Goal: Task Accomplishment & Management: Manage account settings

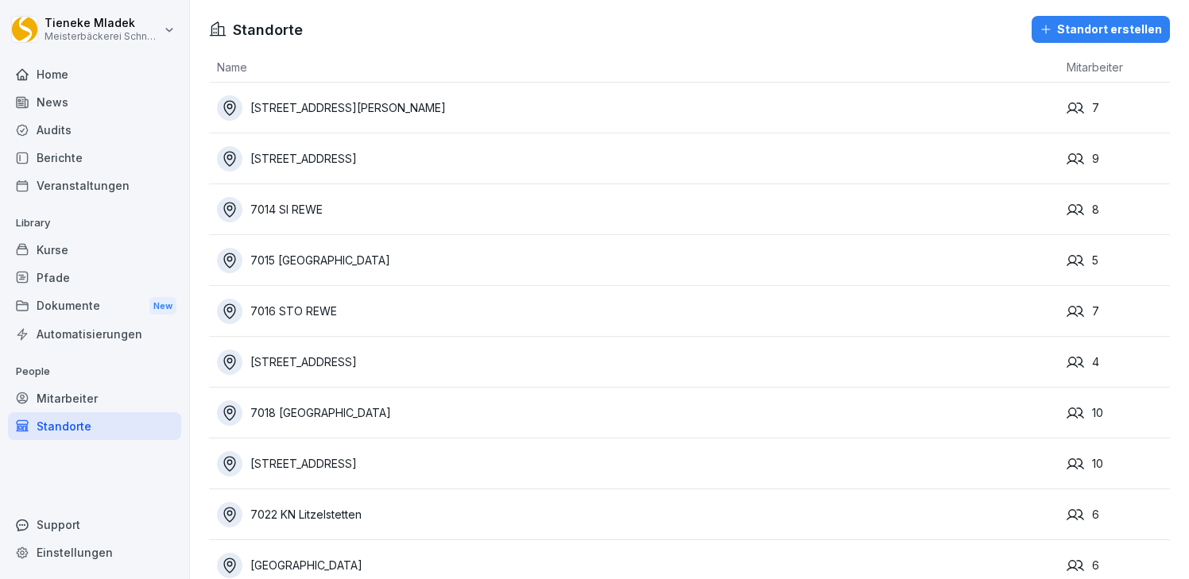
click at [57, 72] on div "Home" at bounding box center [94, 74] width 173 height 28
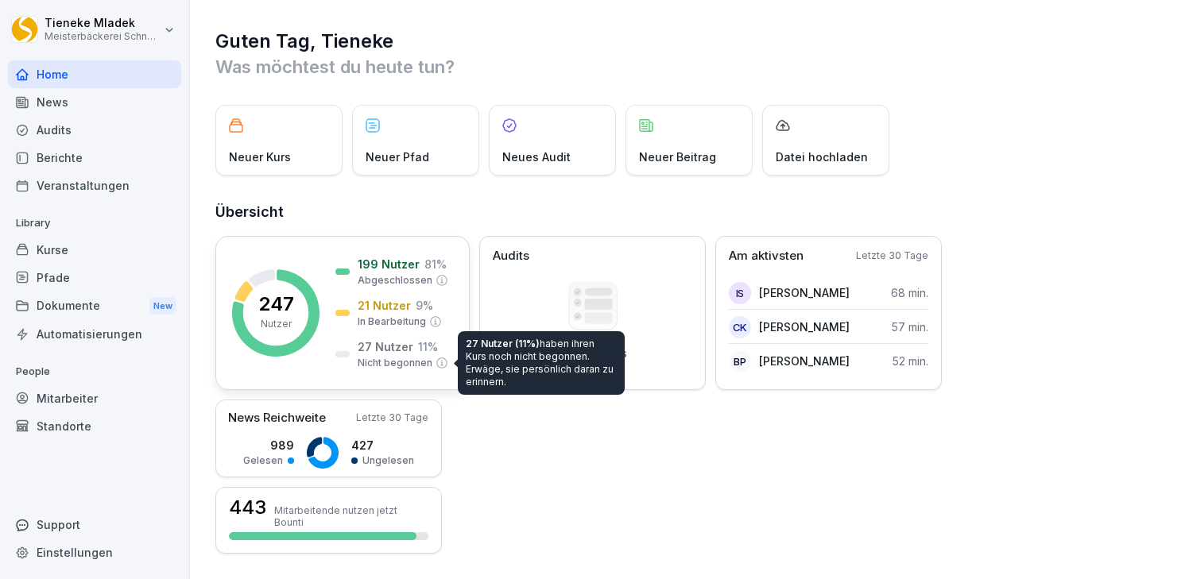
click at [393, 362] on p "Nicht begonnen" at bounding box center [395, 363] width 75 height 14
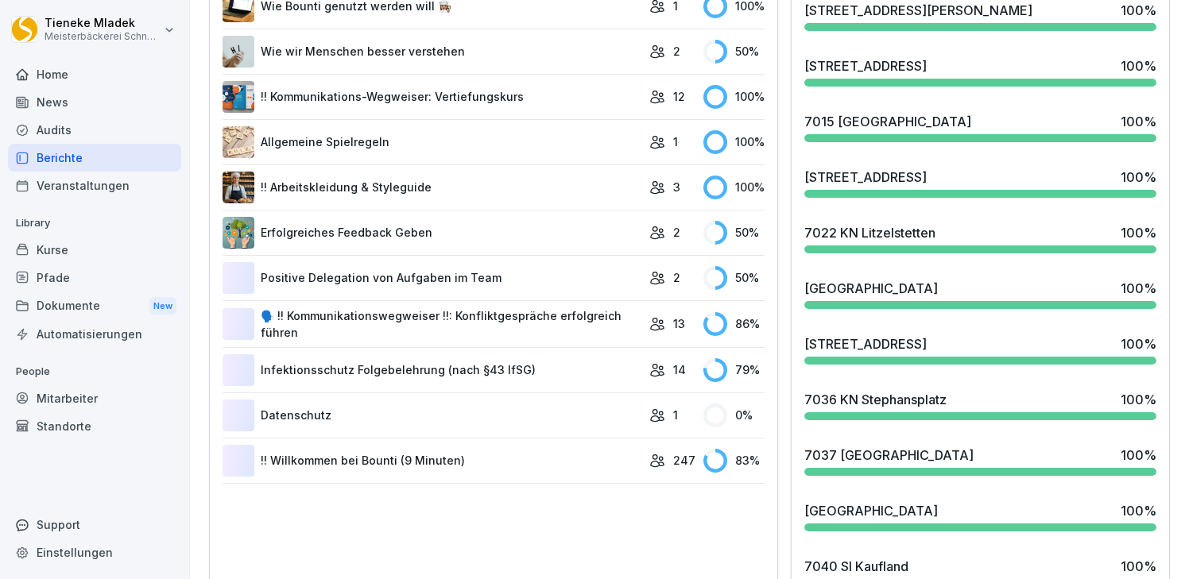
scroll to position [636, 0]
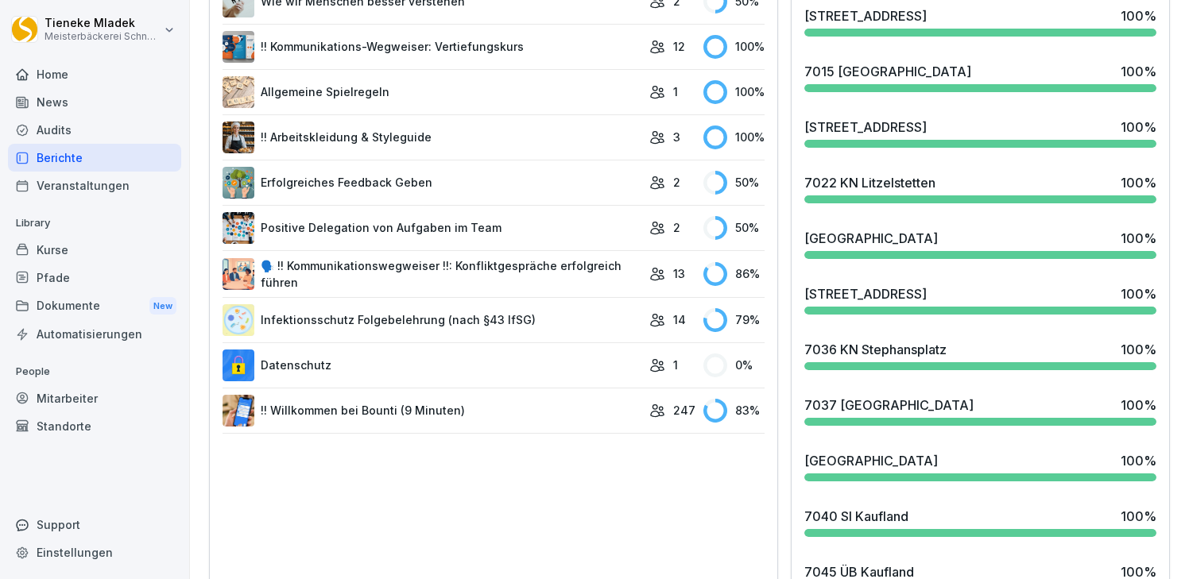
click at [333, 416] on link "!! Willkommen bei Bounti (9 Minuten)" at bounding box center [431, 411] width 419 height 32
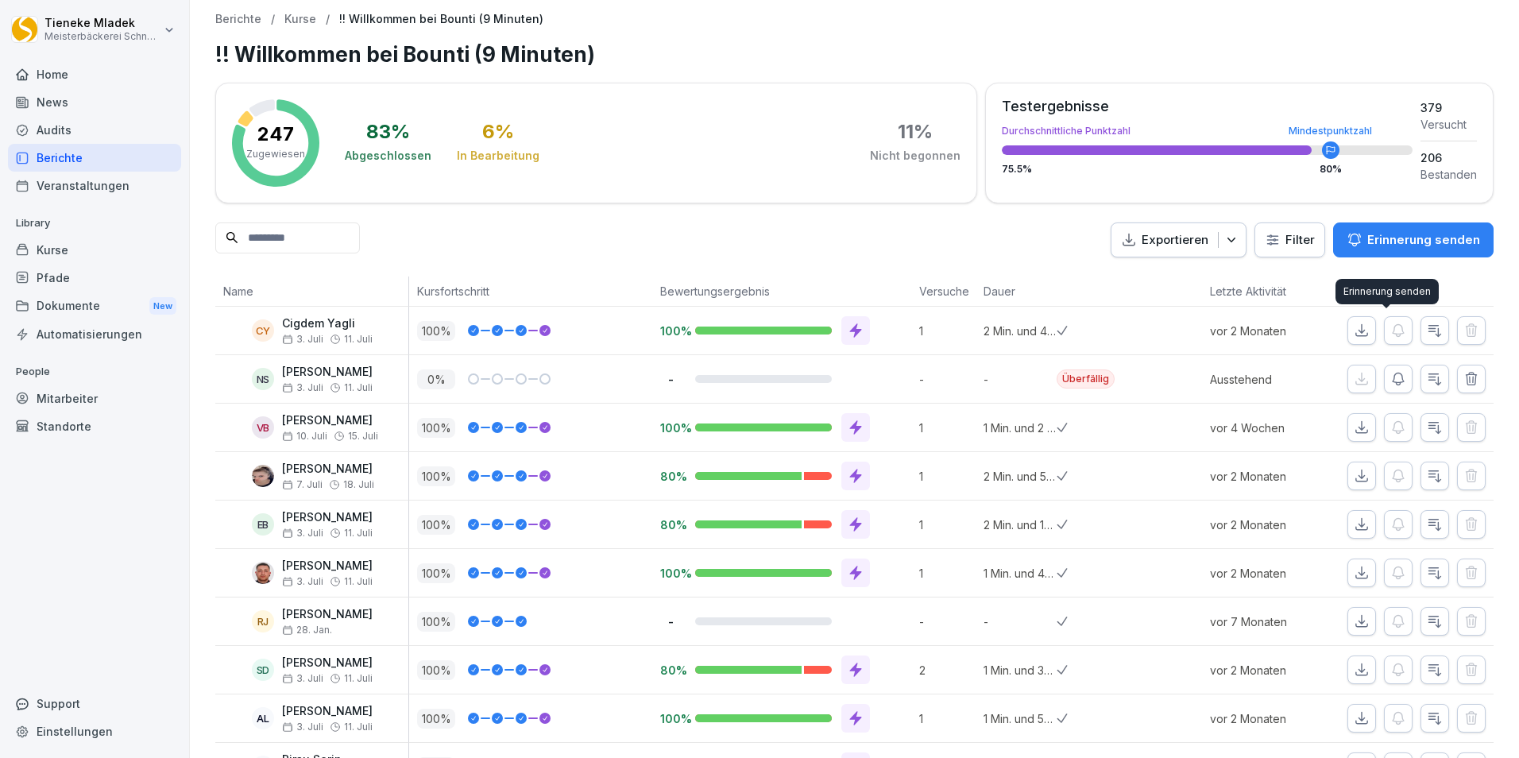
click at [1391, 238] on p "Erinnerung senden" at bounding box center [1424, 239] width 113 height 17
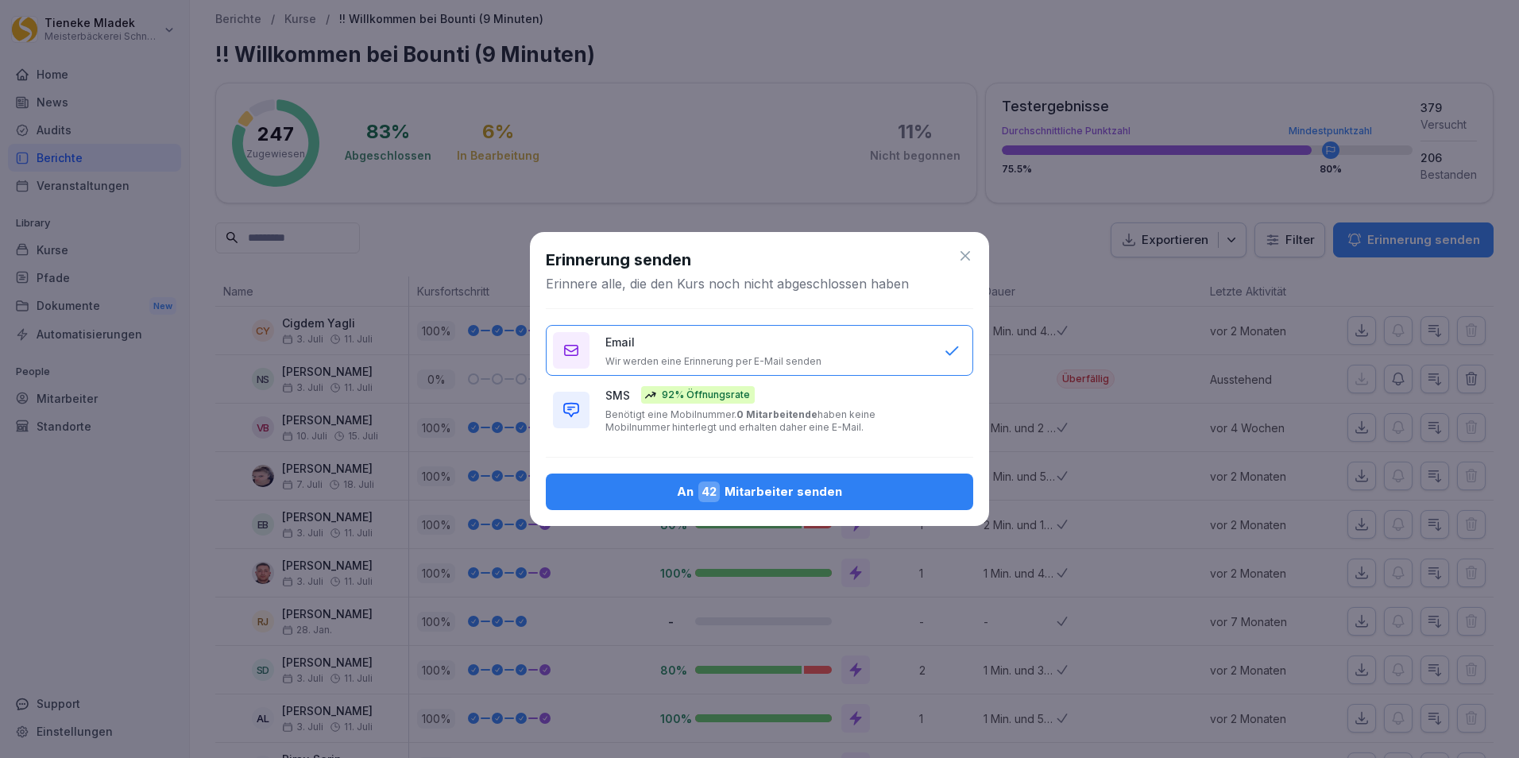
click at [736, 405] on div "SMS 92% Öffnungsrate Benötigt eine Mobilnummer. 0 Mitarbeitende haben keine Mob…" at bounding box center [767, 410] width 323 height 48
click at [804, 504] on button "An 42 Mitarbeiter senden" at bounding box center [760, 492] width 428 height 37
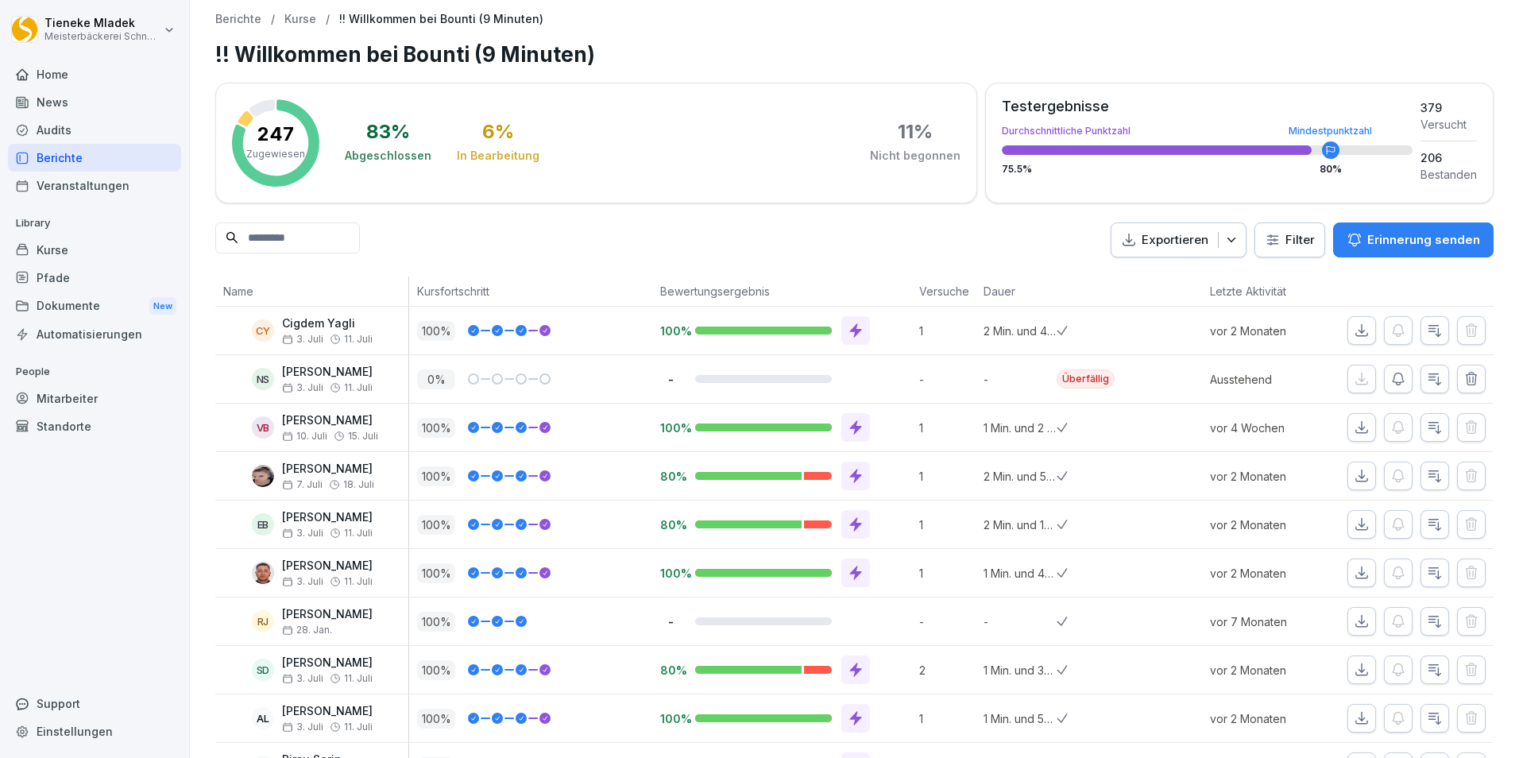
click at [71, 156] on div "Berichte" at bounding box center [94, 158] width 173 height 28
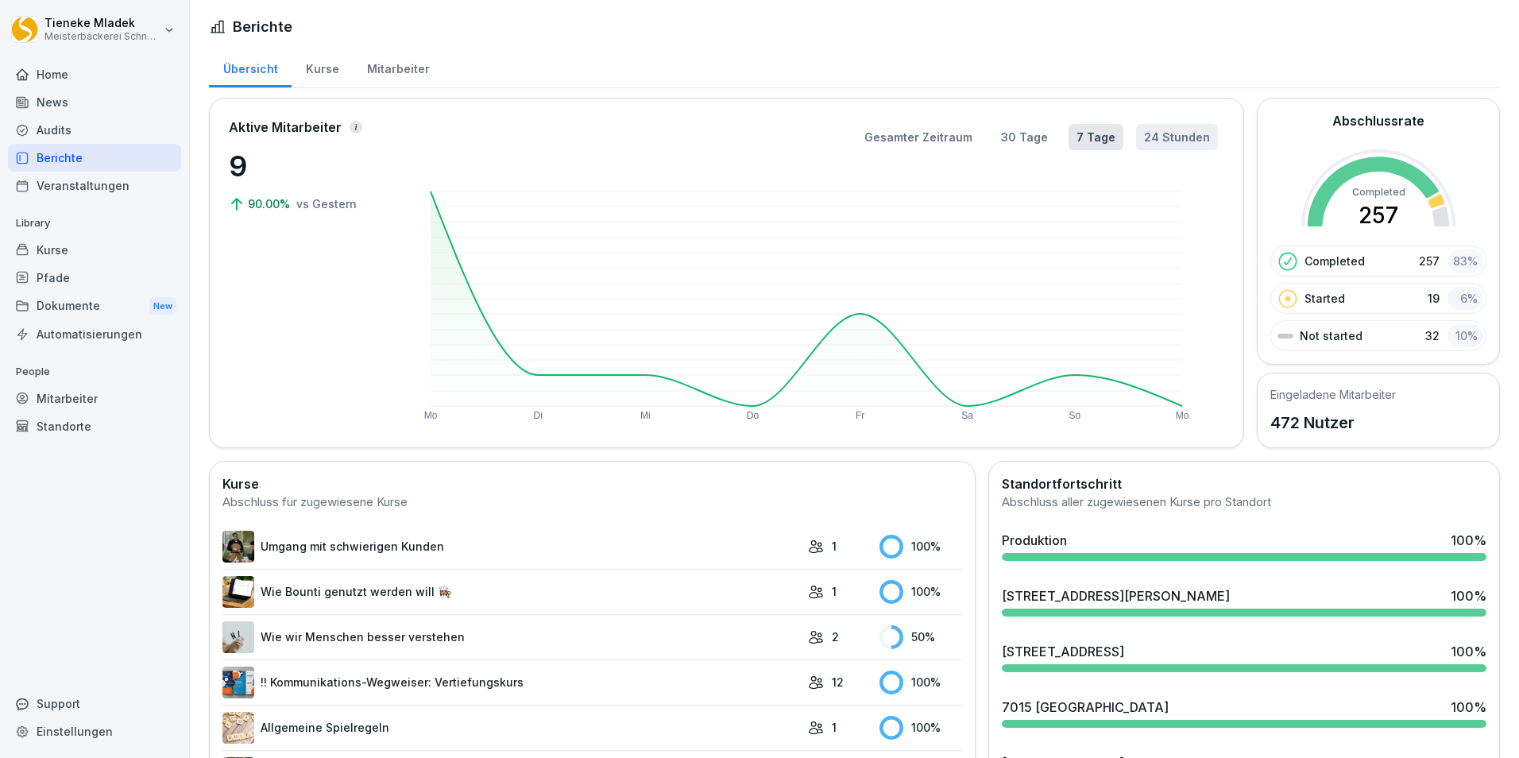
click at [1163, 141] on button "24 Stunden" at bounding box center [1177, 137] width 82 height 26
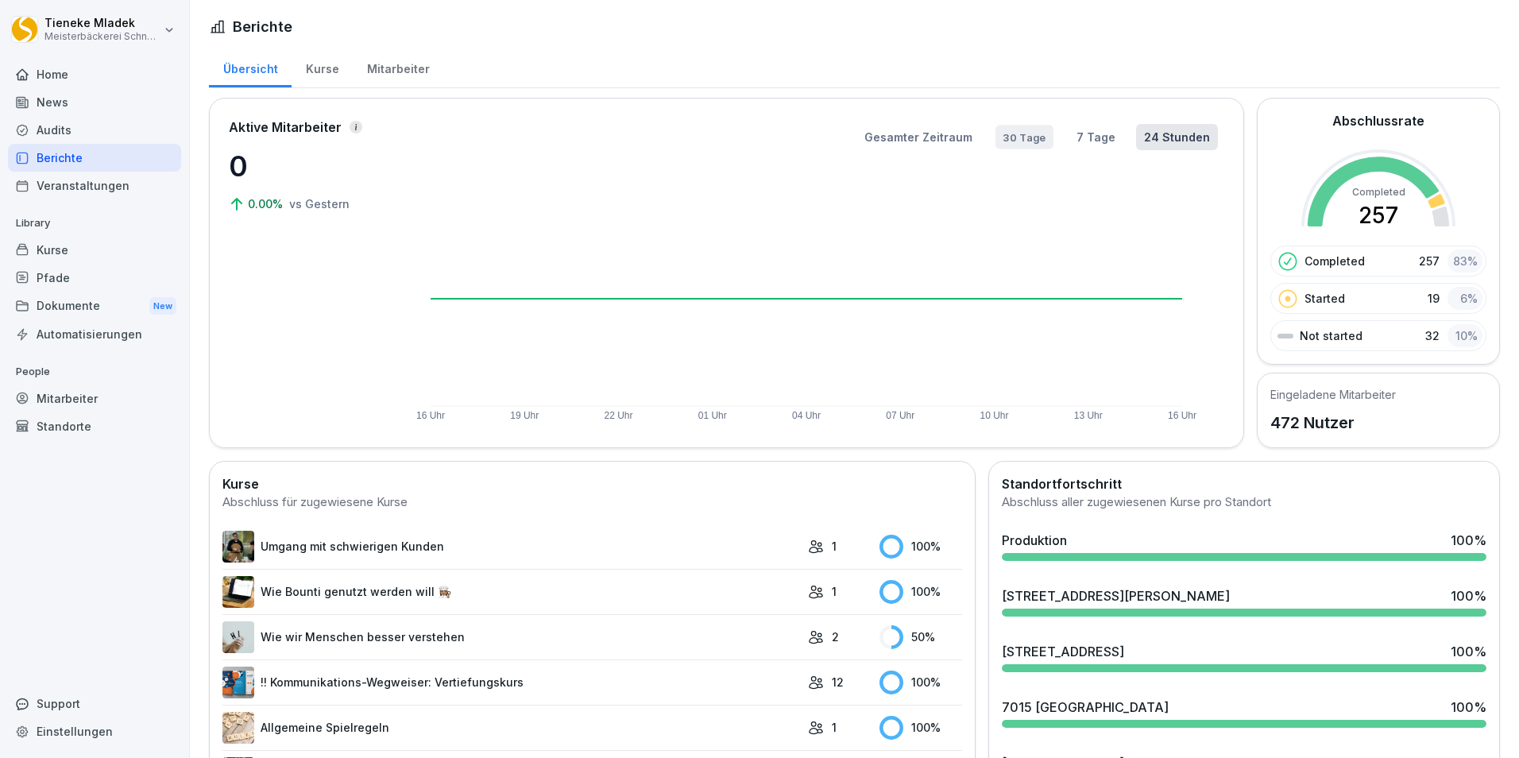
click at [1035, 137] on button "30 Tage" at bounding box center [1025, 137] width 58 height 24
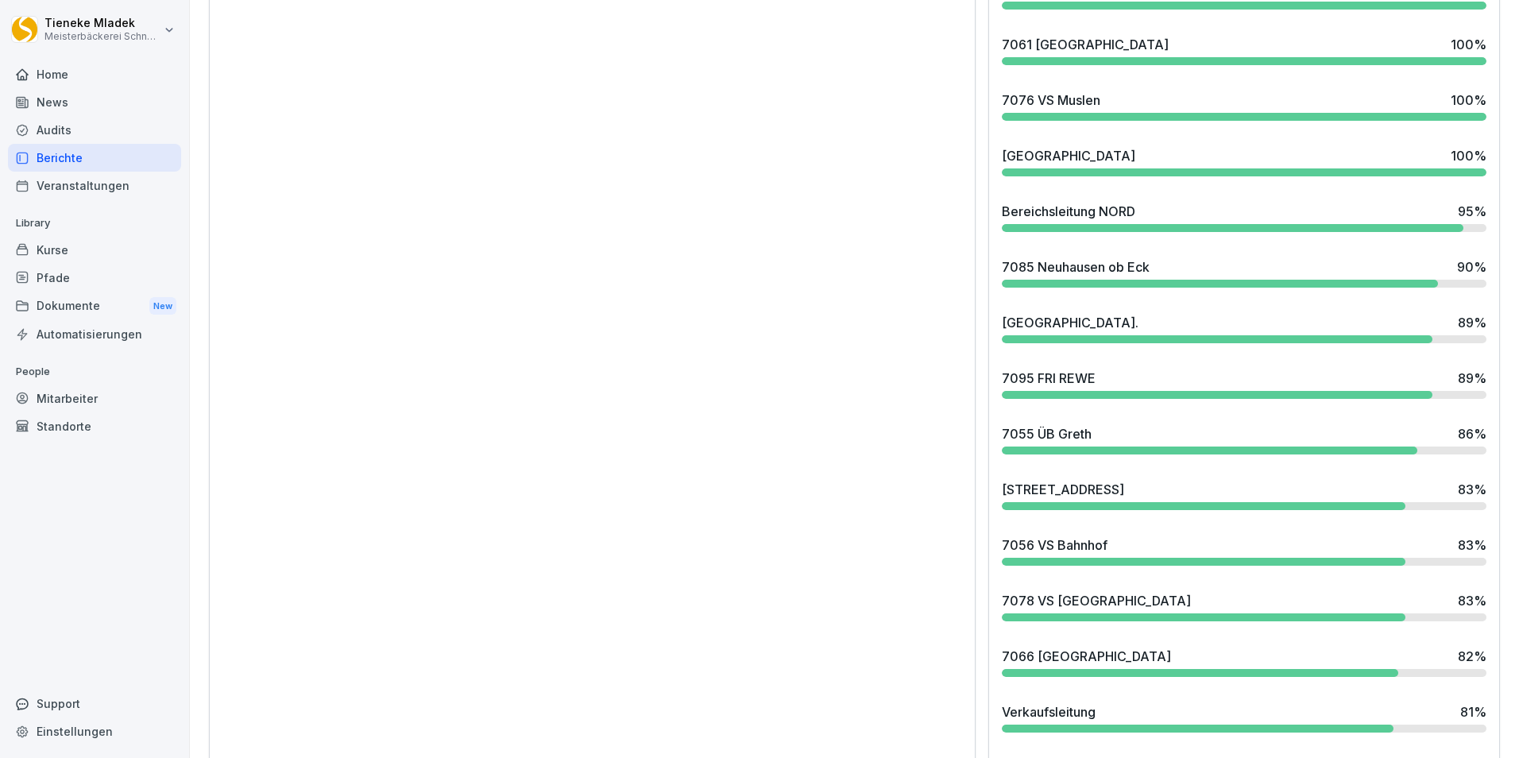
scroll to position [1748, 0]
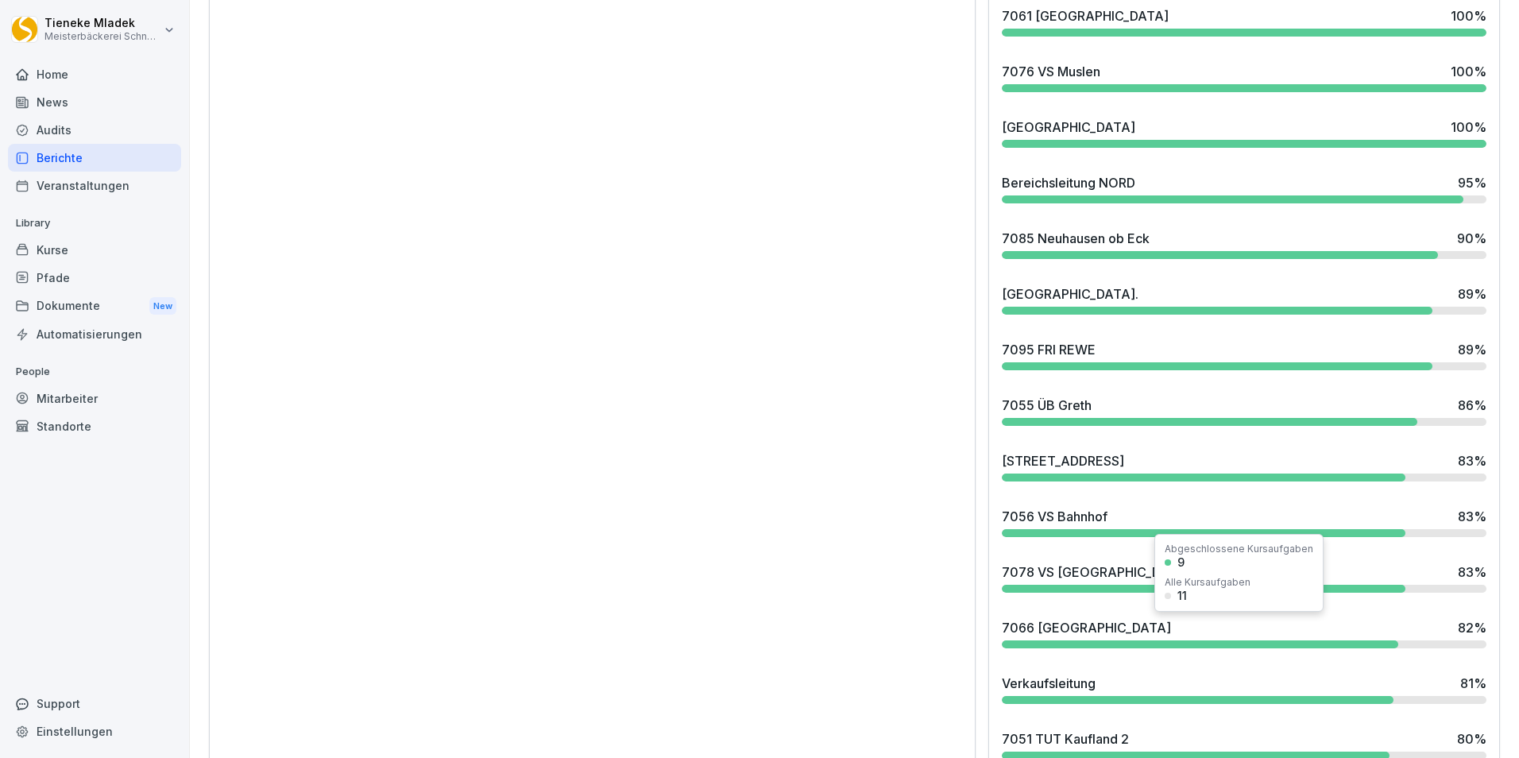
click at [1125, 641] on div at bounding box center [1200, 644] width 397 height 8
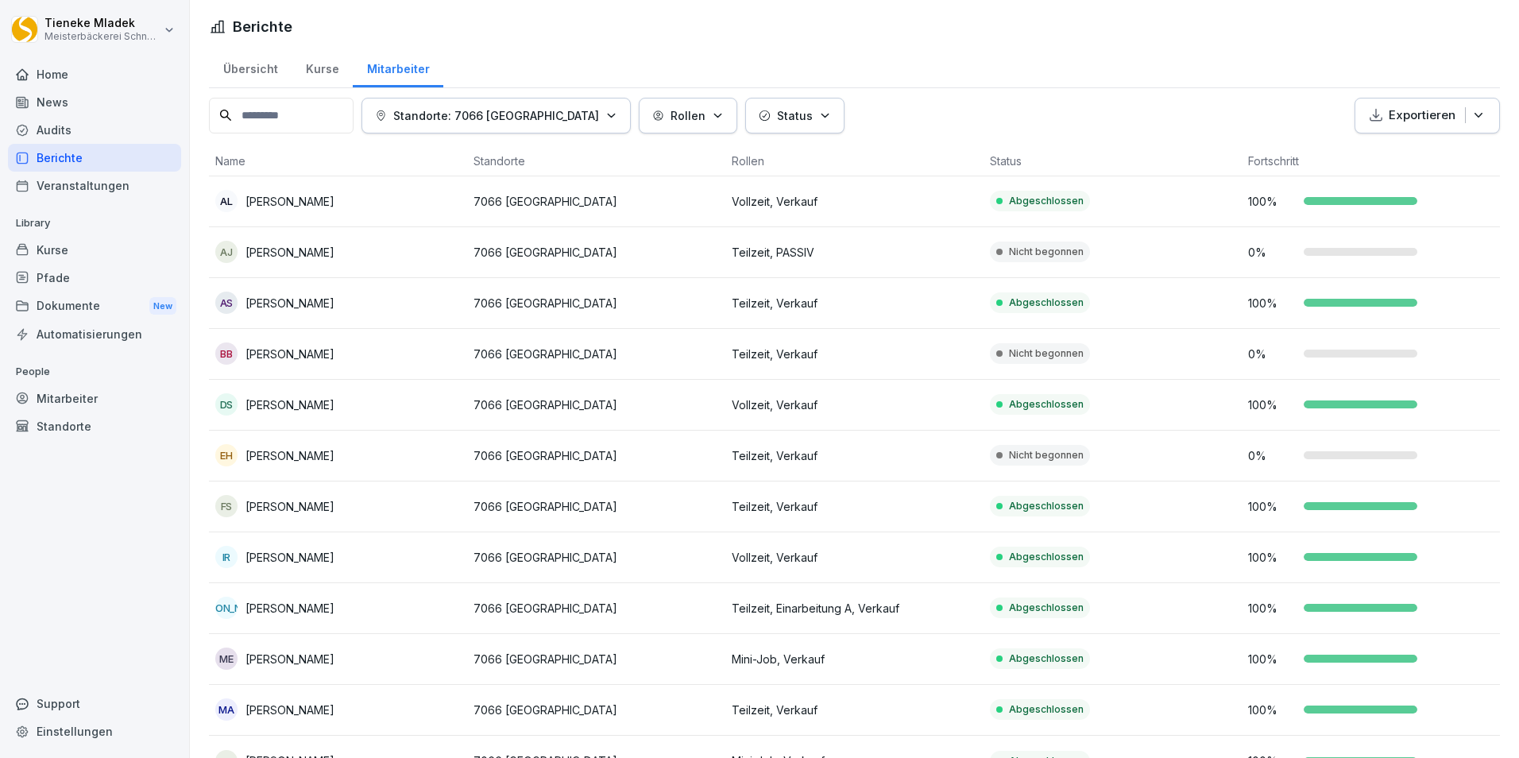
click at [103, 189] on div "Veranstaltungen" at bounding box center [94, 186] width 173 height 28
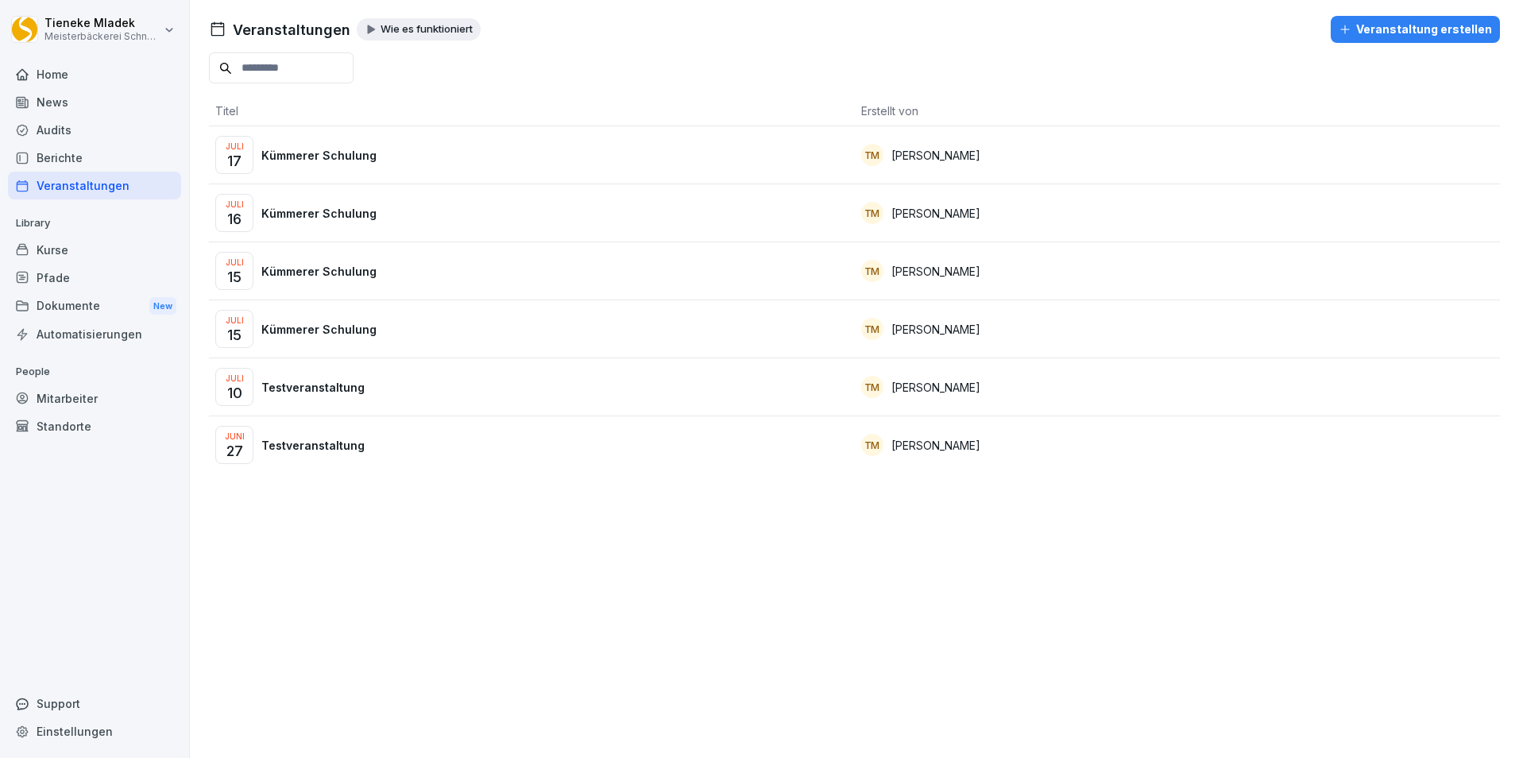
click at [65, 74] on div "Home" at bounding box center [94, 74] width 173 height 28
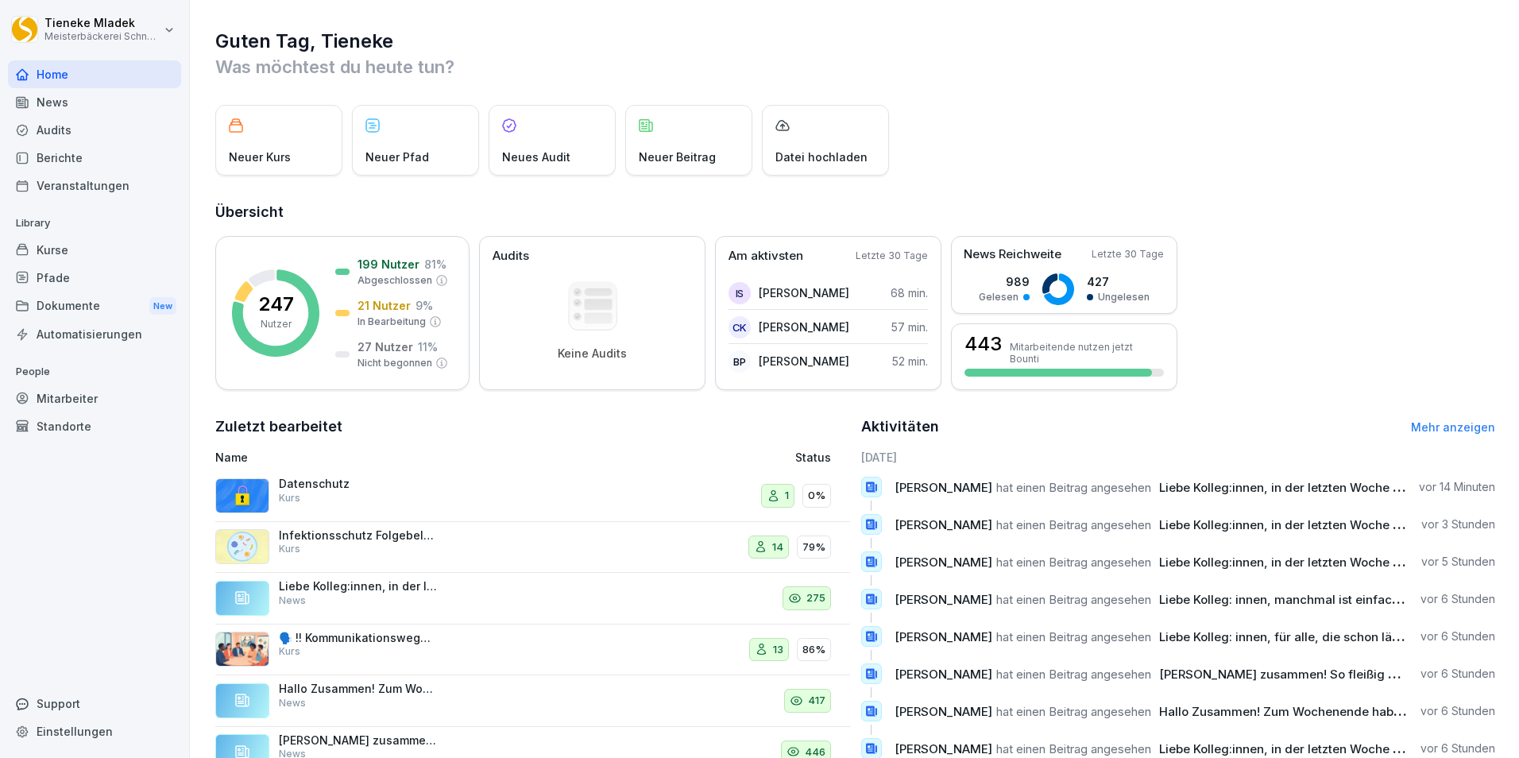
click at [663, 557] on div "14 79%" at bounding box center [731, 547] width 199 height 38
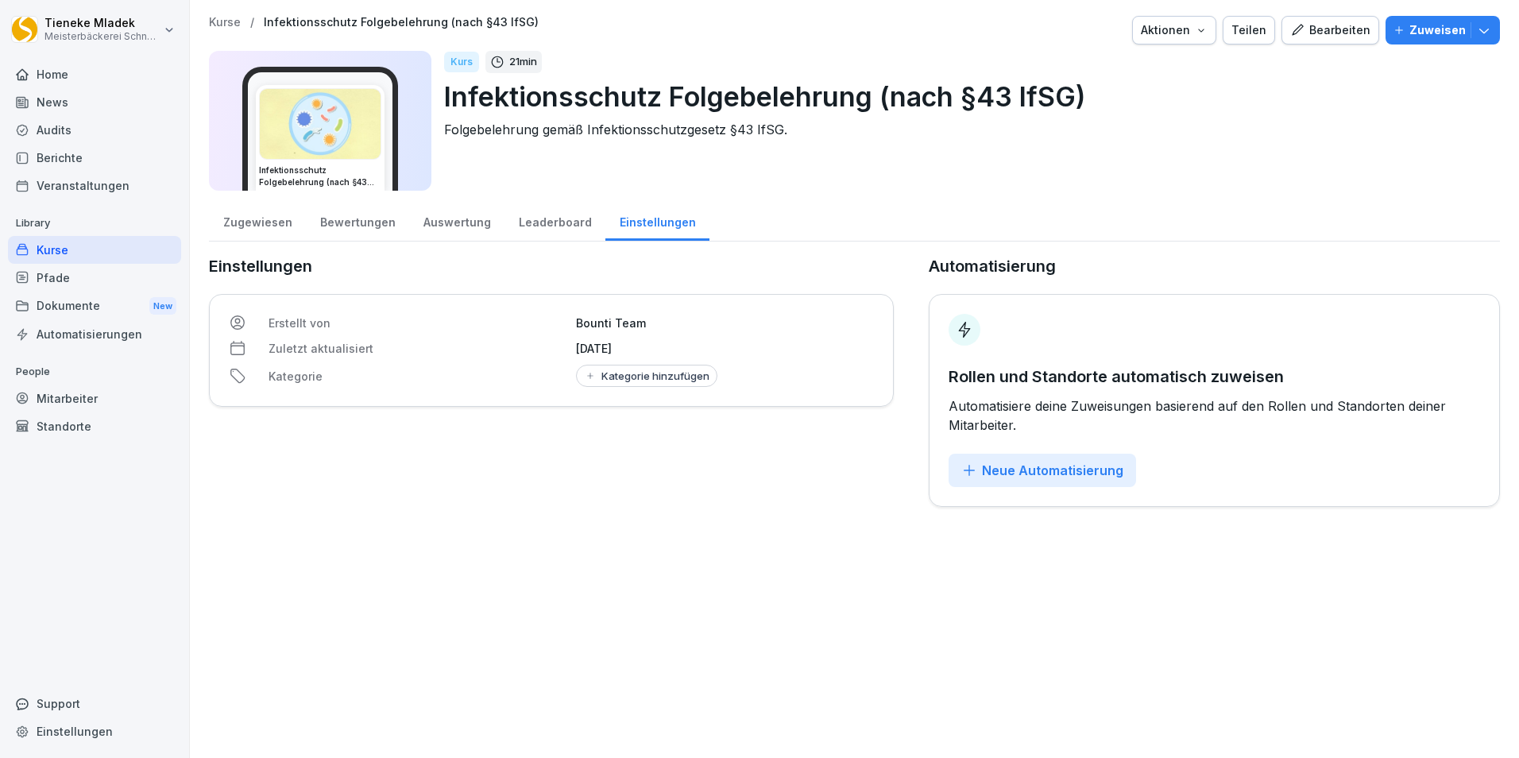
click at [528, 222] on div "Leaderboard" at bounding box center [555, 220] width 101 height 41
